Goal: Check status: Check status

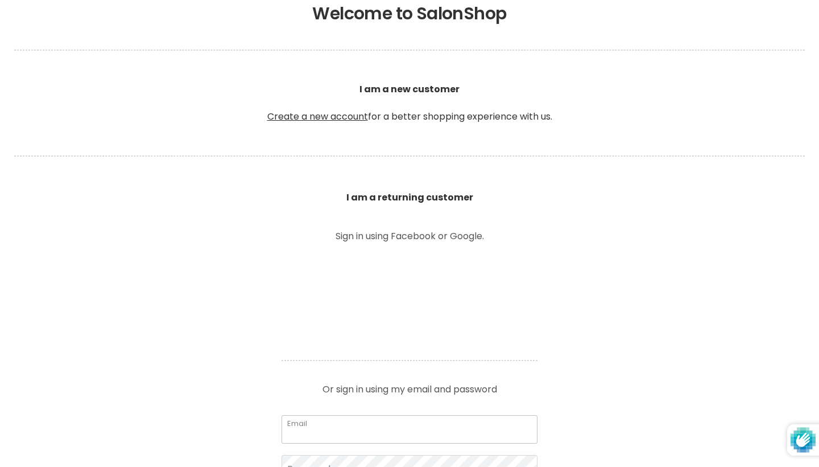
type input "[EMAIL_ADDRESS][DOMAIN_NAME]"
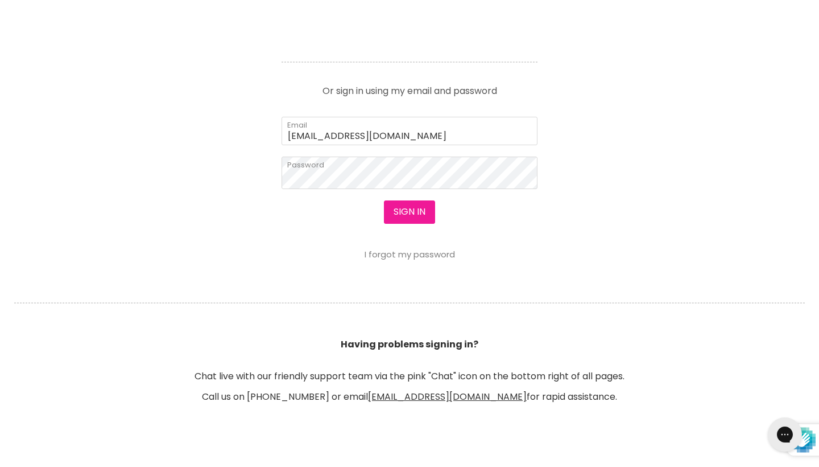
click at [411, 207] on button "Sign in" at bounding box center [409, 211] width 51 height 23
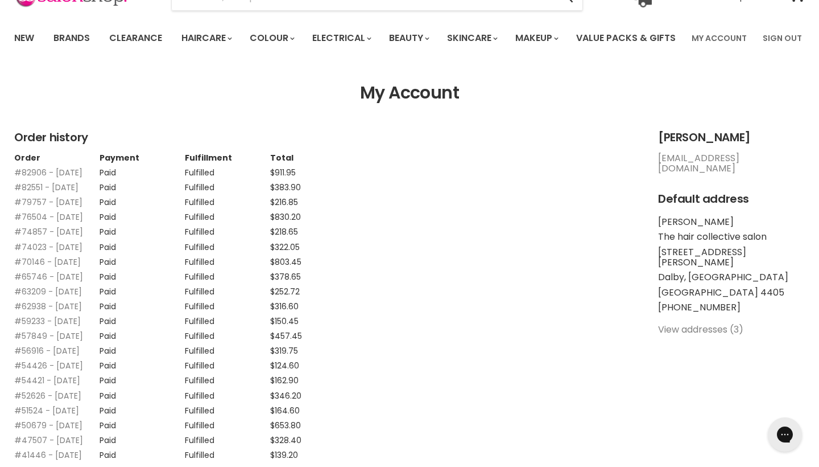
click at [207, 177] on td "Fulfilled" at bounding box center [227, 169] width 85 height 15
click at [49, 178] on link "#82906 - 07 Aug, 2025" at bounding box center [48, 172] width 68 height 11
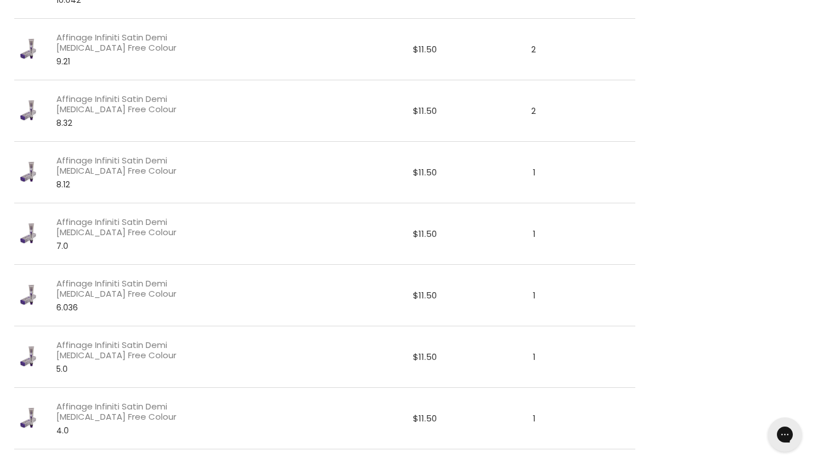
scroll to position [921, 0]
